Goal: Transaction & Acquisition: Purchase product/service

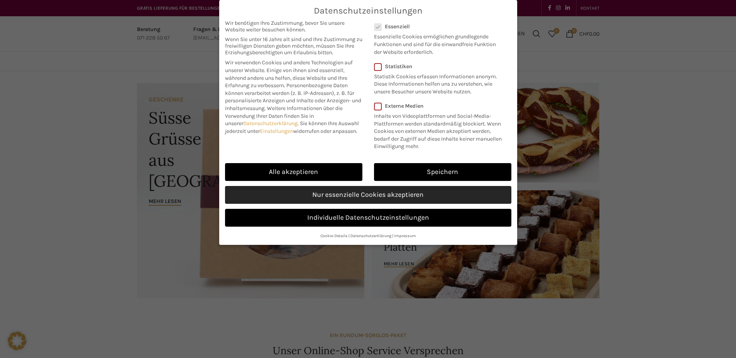
click at [363, 198] on link "Nur essenzielle Cookies akzeptieren" at bounding box center [368, 195] width 286 height 18
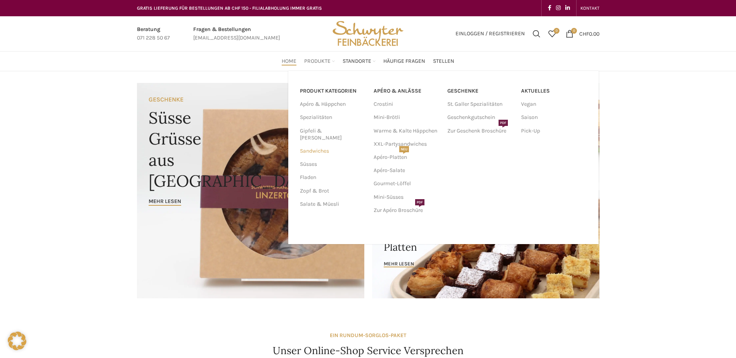
click at [325, 146] on link "Sandwiches" at bounding box center [332, 151] width 64 height 13
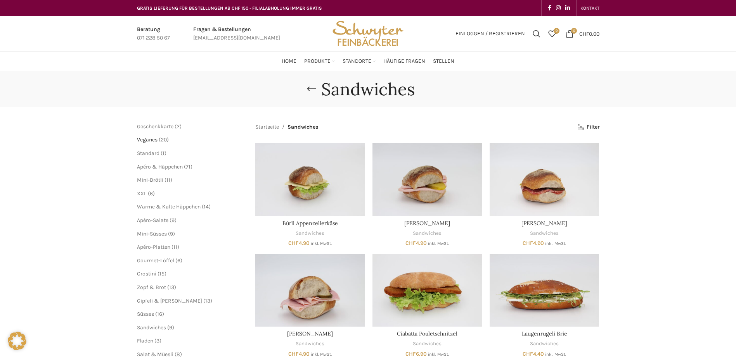
click at [155, 139] on span "Veganes" at bounding box center [147, 139] width 21 height 7
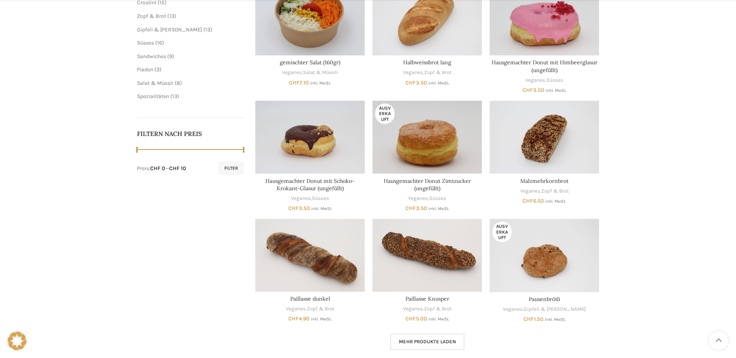
scroll to position [310, 0]
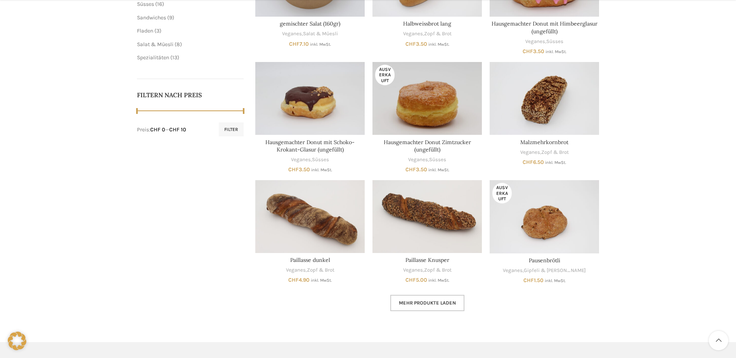
click at [433, 303] on span "Mehr Produkte laden" at bounding box center [427, 303] width 57 height 6
